Goal: Task Accomplishment & Management: Use online tool/utility

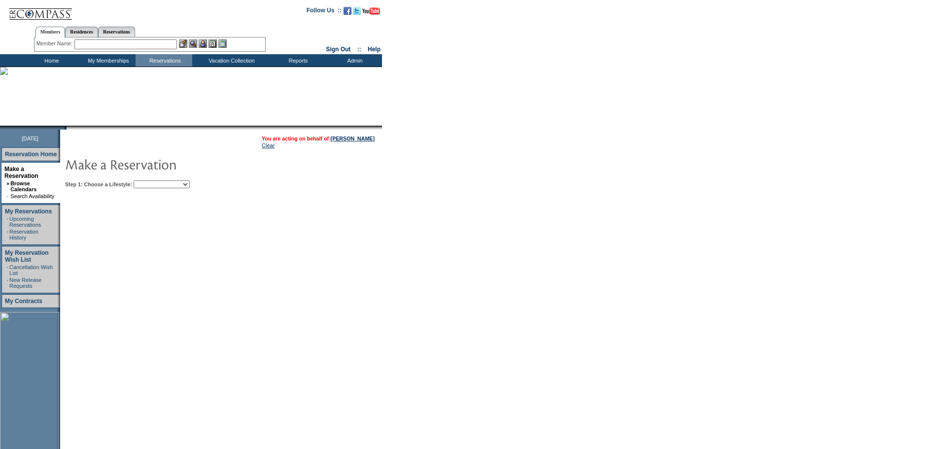
click at [190, 182] on select "Beach Leisure Metropolitan Mountain OIAL for Adventure OIAL for Couples OIAL fo…" at bounding box center [162, 184] width 56 height 8
select select "Mountain"
click at [150, 181] on select "Beach Leisure Metropolitan Mountain OIAL for Adventure OIAL for Couples OIAL fo…" at bounding box center [162, 184] width 56 height 8
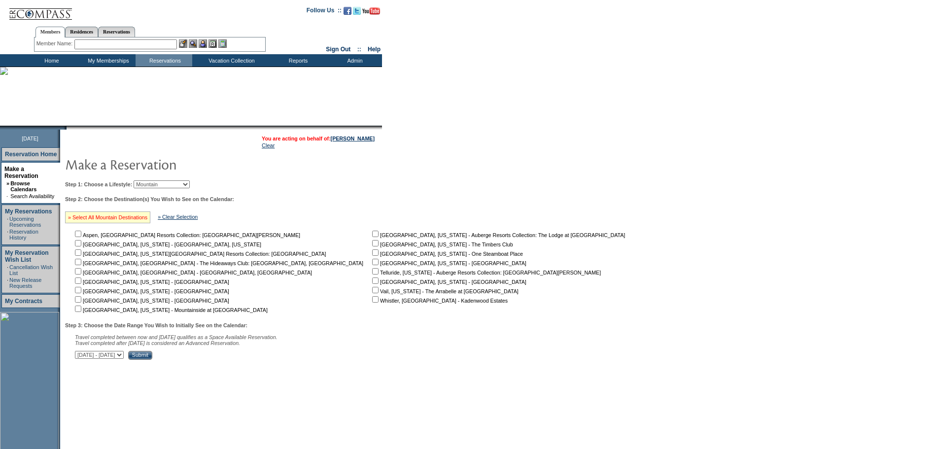
click at [122, 218] on link "» Select All Mountain Destinations" at bounding box center [107, 217] width 79 height 6
checkbox input "true"
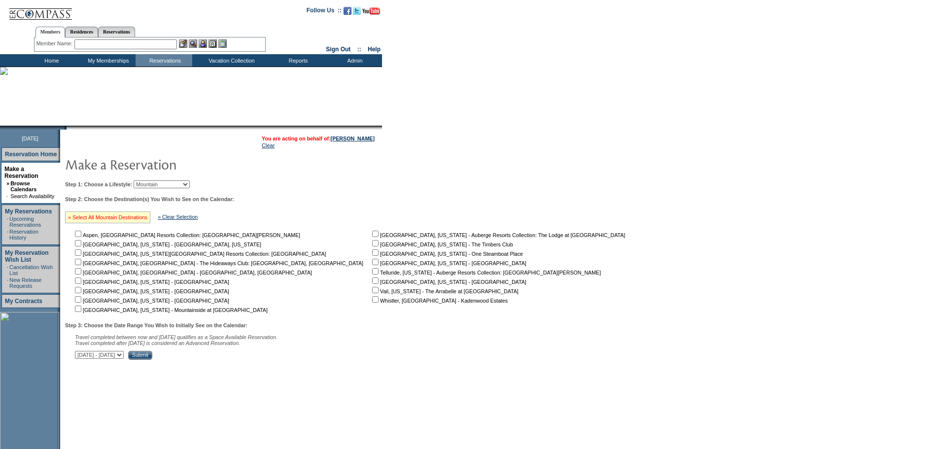
checkbox input "true"
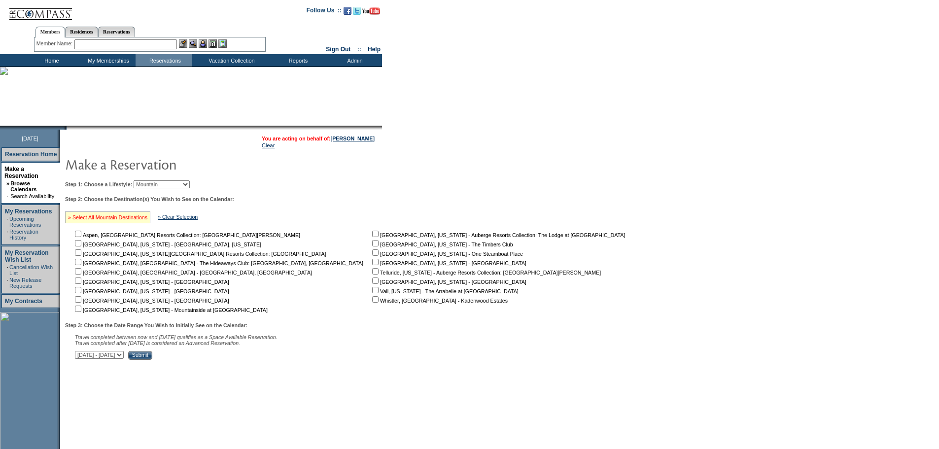
checkbox input "true"
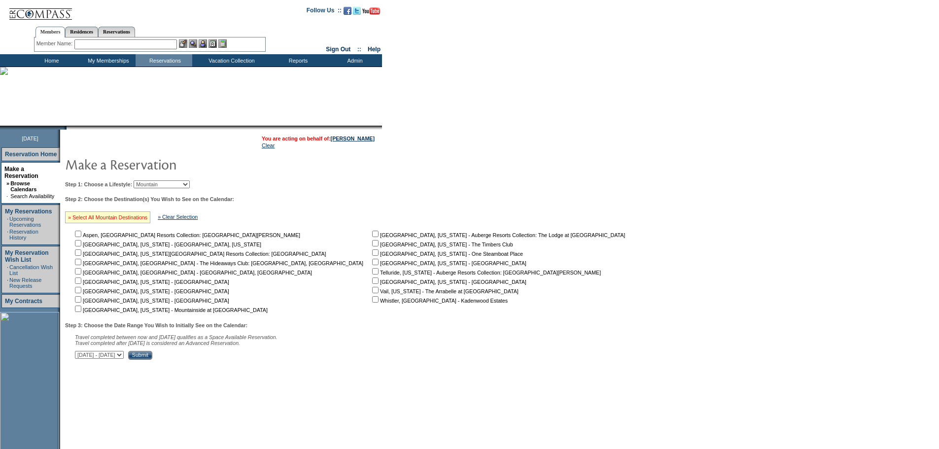
checkbox input "true"
click at [156, 355] on div "Step 3: Choose the Date Range You Wish to Initially See on the Calendar: Travel…" at bounding box center [348, 340] width 567 height 37
click at [124, 358] on select "[DATE] - [DATE] [DATE] - [DATE] [DATE] - [DATE] [DATE] - [DATE] [DATE] - [DATE]…" at bounding box center [99, 355] width 49 height 8
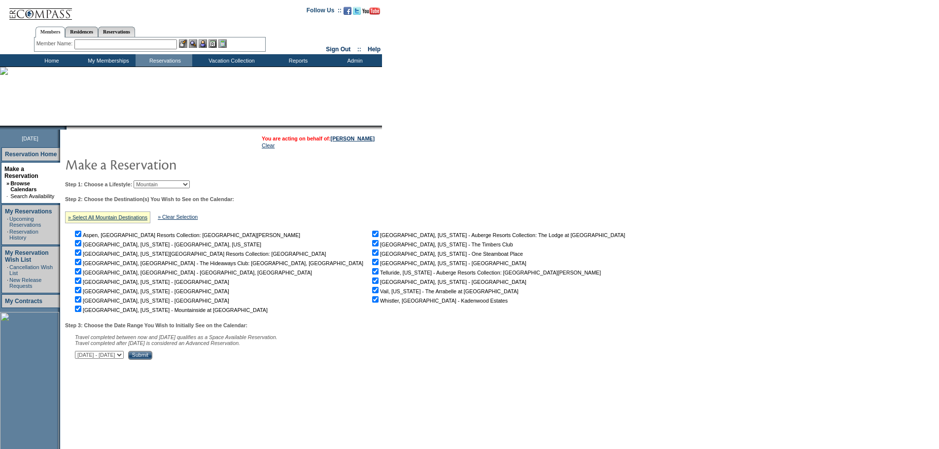
select select "[DATE]|[DATE]"
click at [80, 356] on select "[DATE] - [DATE] [DATE] - [DATE] [DATE] - [DATE] [DATE] - [DATE] [DATE] - [DATE]…" at bounding box center [99, 355] width 49 height 8
click at [81, 237] on input "checkbox" at bounding box center [78, 234] width 6 height 6
checkbox input "false"
click at [81, 256] on input "checkbox" at bounding box center [78, 252] width 6 height 6
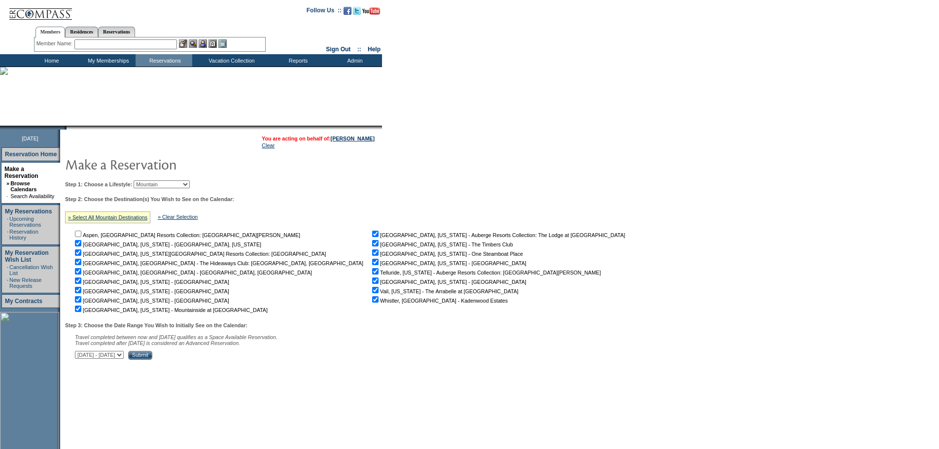
checkbox input "false"
click at [81, 264] on input "checkbox" at bounding box center [78, 262] width 6 height 6
checkbox input "false"
click at [372, 273] on input "checkbox" at bounding box center [375, 271] width 6 height 6
checkbox input "false"
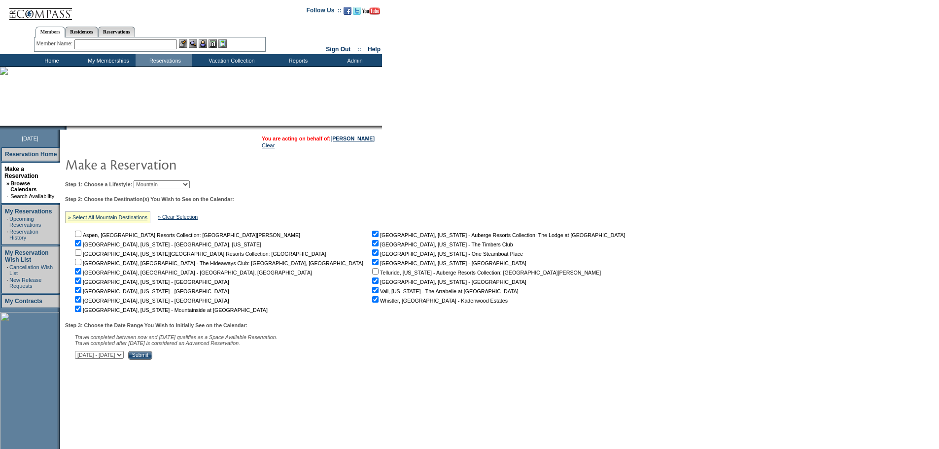
click at [372, 237] on input "checkbox" at bounding box center [375, 234] width 6 height 6
checkbox input "false"
click at [152, 359] on input "Submit" at bounding box center [140, 355] width 24 height 9
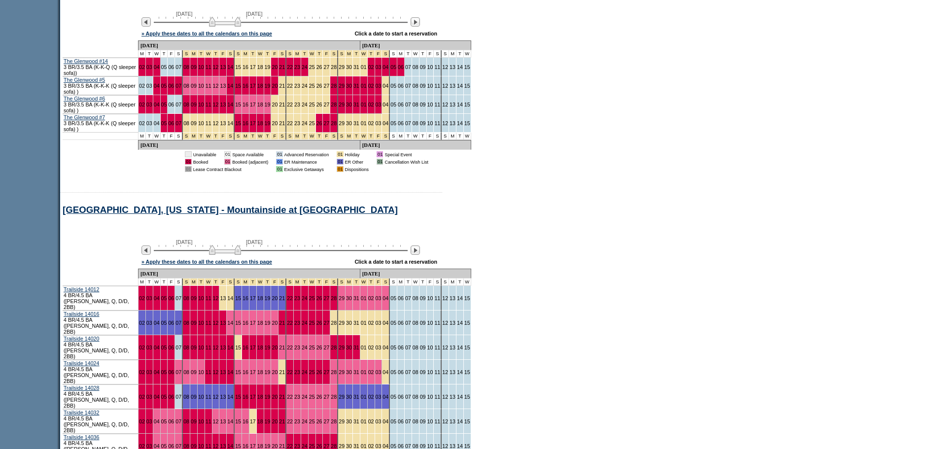
scroll to position [934, 0]
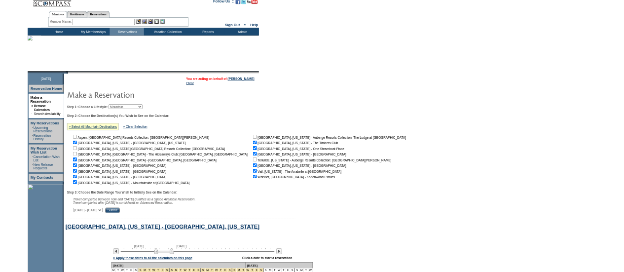
scroll to position [0, 0]
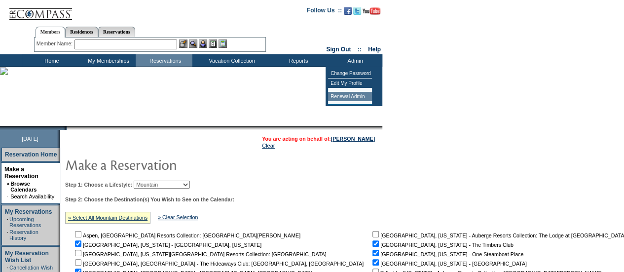
click at [362, 98] on td "Renewal Admin" at bounding box center [350, 97] width 44 height 10
